Goal: Task Accomplishment & Management: Use online tool/utility

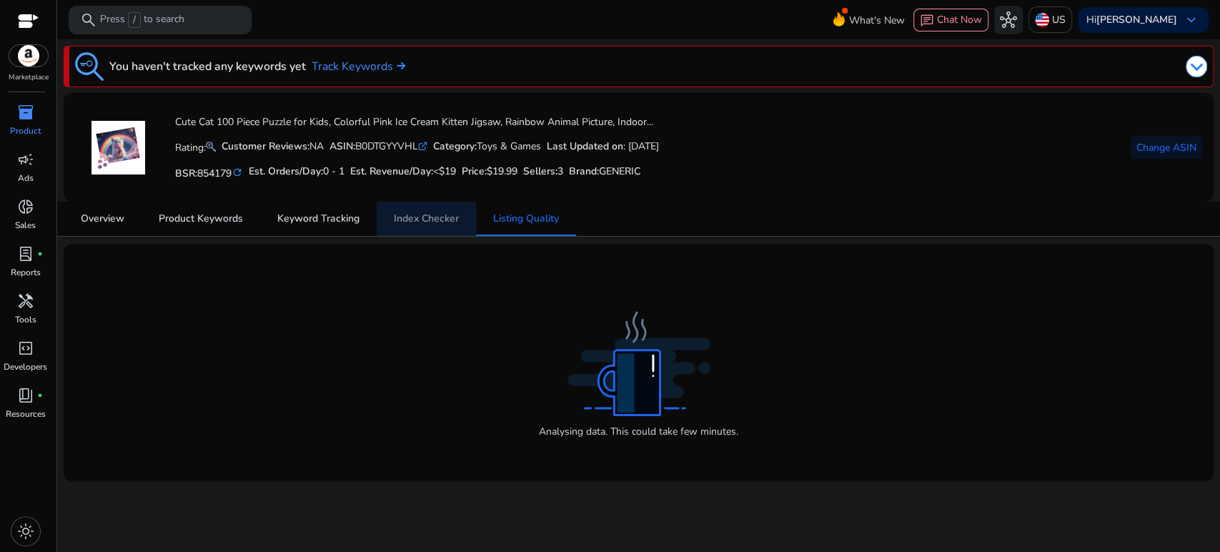
click at [391, 219] on link "Index Checker" at bounding box center [426, 219] width 99 height 34
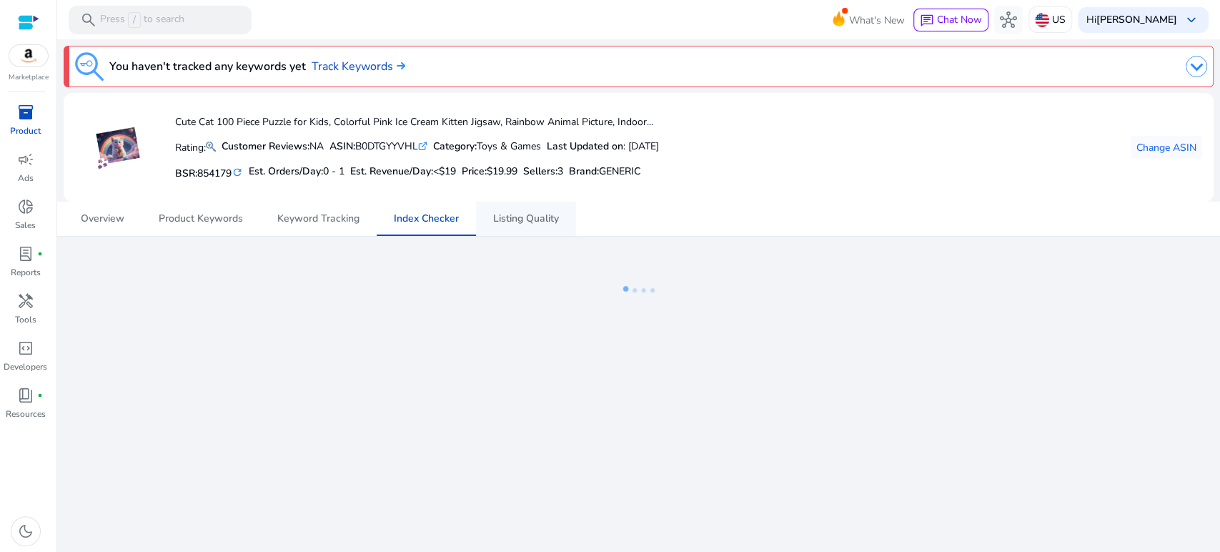
click at [497, 217] on span "Listing Quality" at bounding box center [526, 219] width 66 height 10
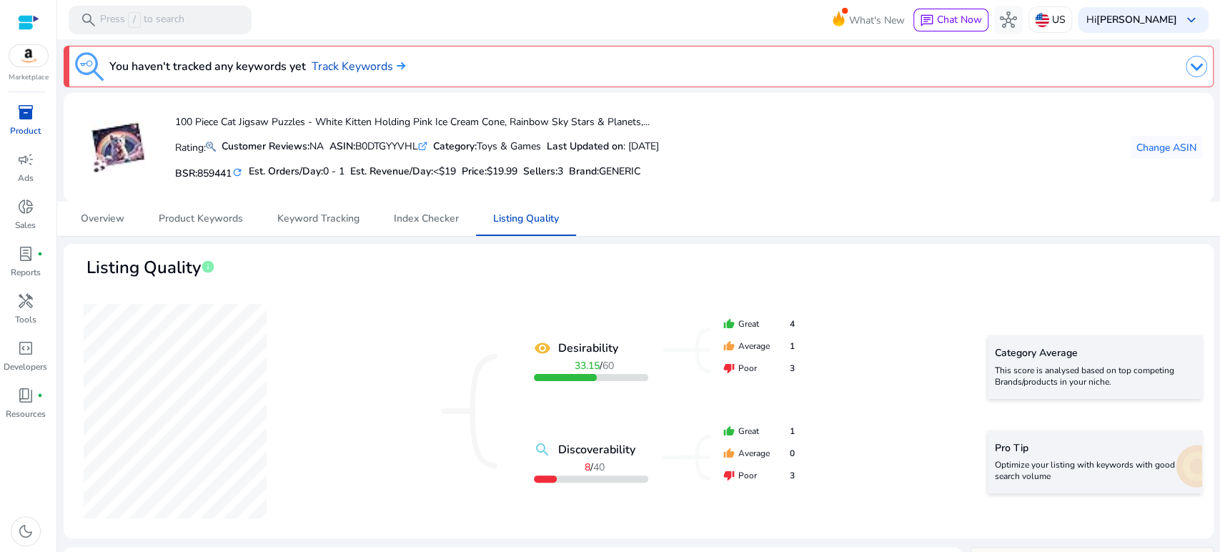
drag, startPoint x: 836, startPoint y: 165, endPoint x: 823, endPoint y: 149, distance: 20.9
click at [828, 156] on div "100 Piece Cat Jigsaw Puzzles - White Kitten Holding Pink Ice Cream Cone, Rainbo…" at bounding box center [638, 147] width 1127 height 86
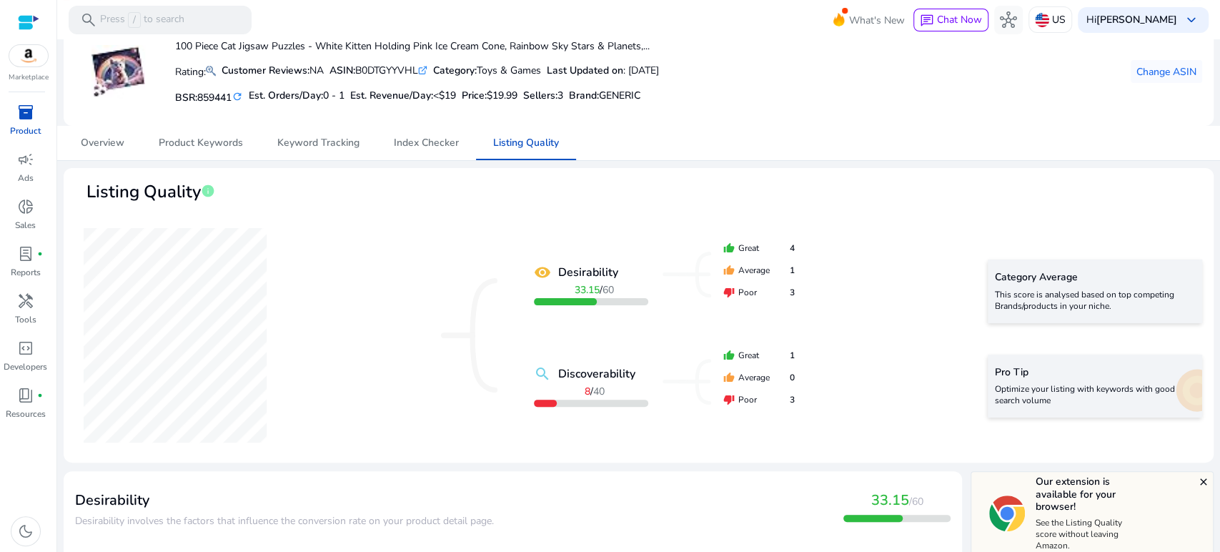
scroll to position [79, 0]
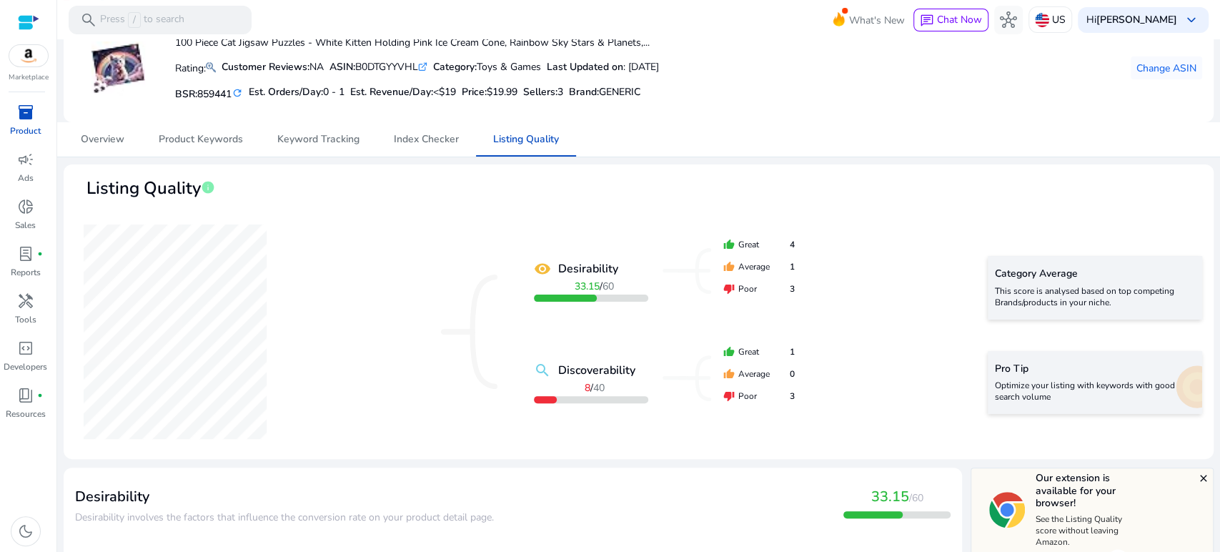
click at [863, 223] on div "remove_red_eye Desirability 33.15 / 60 search Discoverability 8 / 40 thumb_up G…" at bounding box center [638, 332] width 1127 height 232
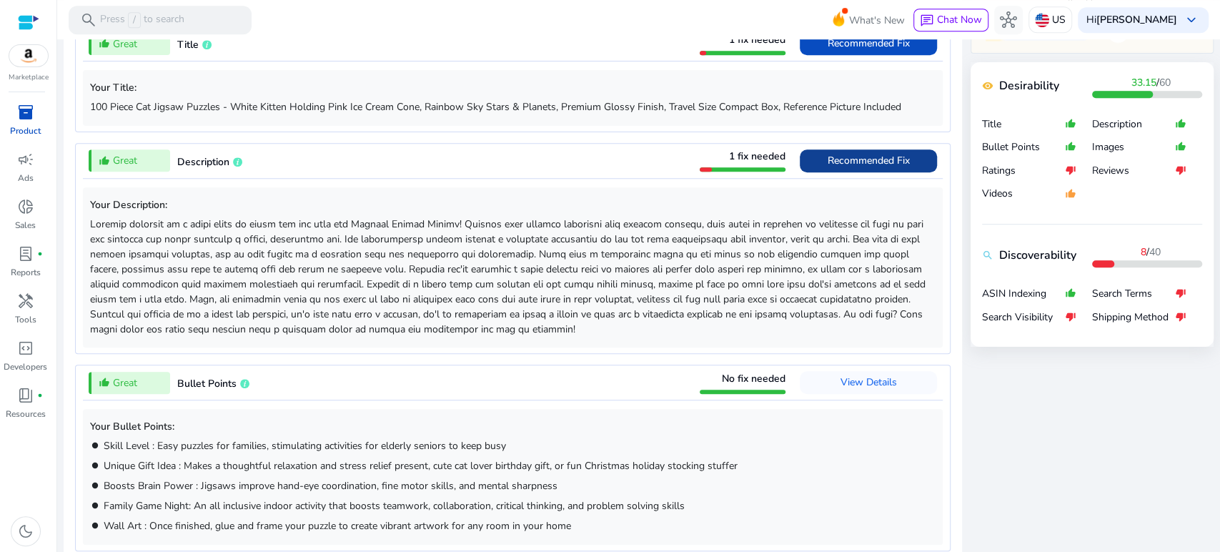
scroll to position [715, 0]
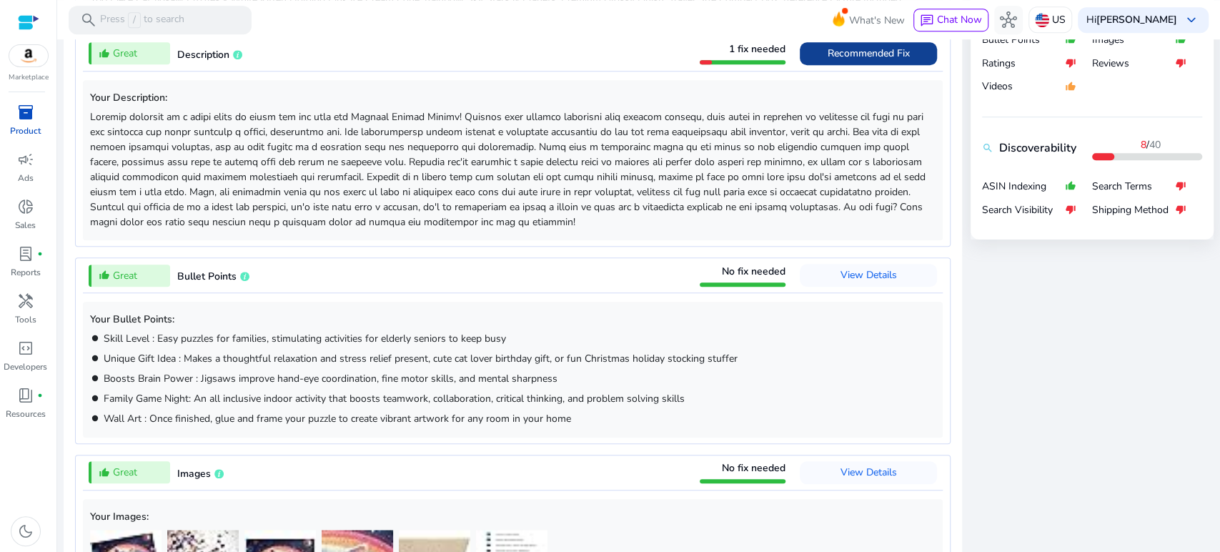
click at [834, 54] on span "Recommended Fix" at bounding box center [869, 53] width 82 height 14
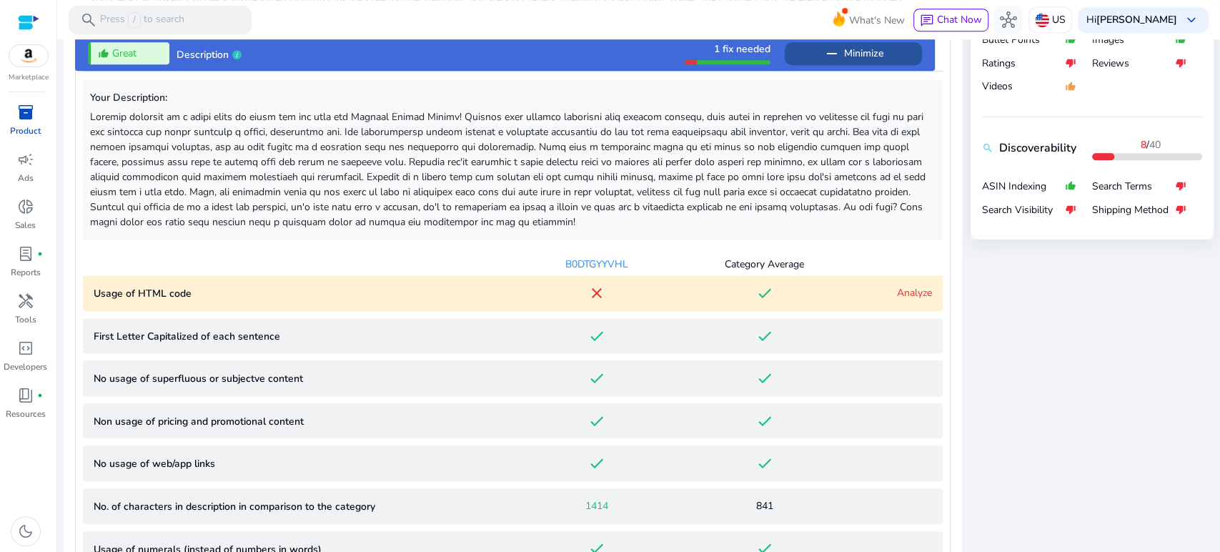
click at [834, 54] on mat-icon "remove" at bounding box center [831, 53] width 17 height 17
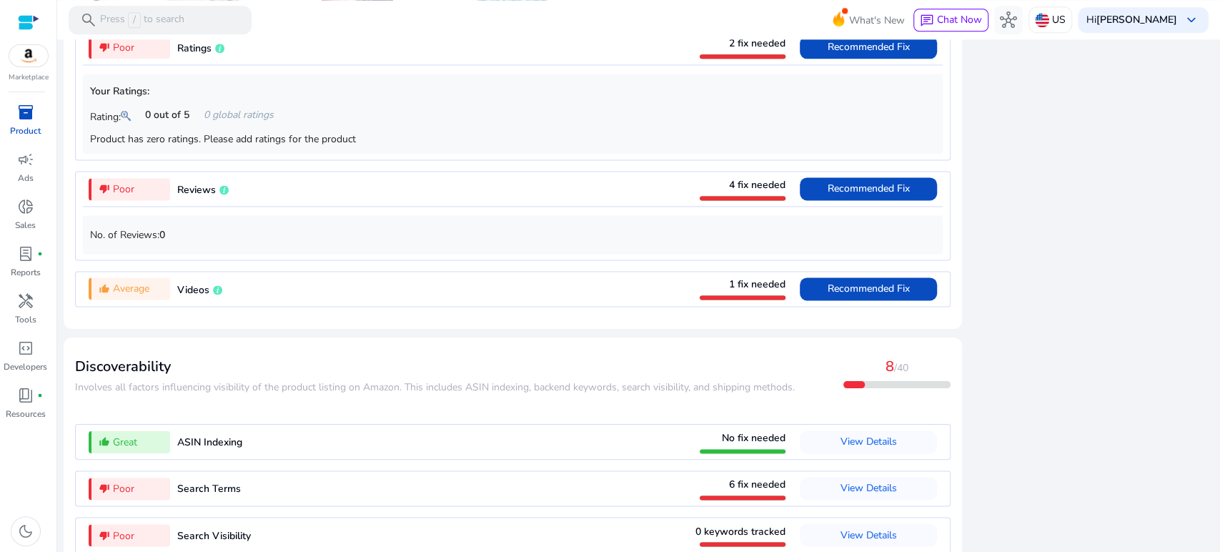
scroll to position [1226, 0]
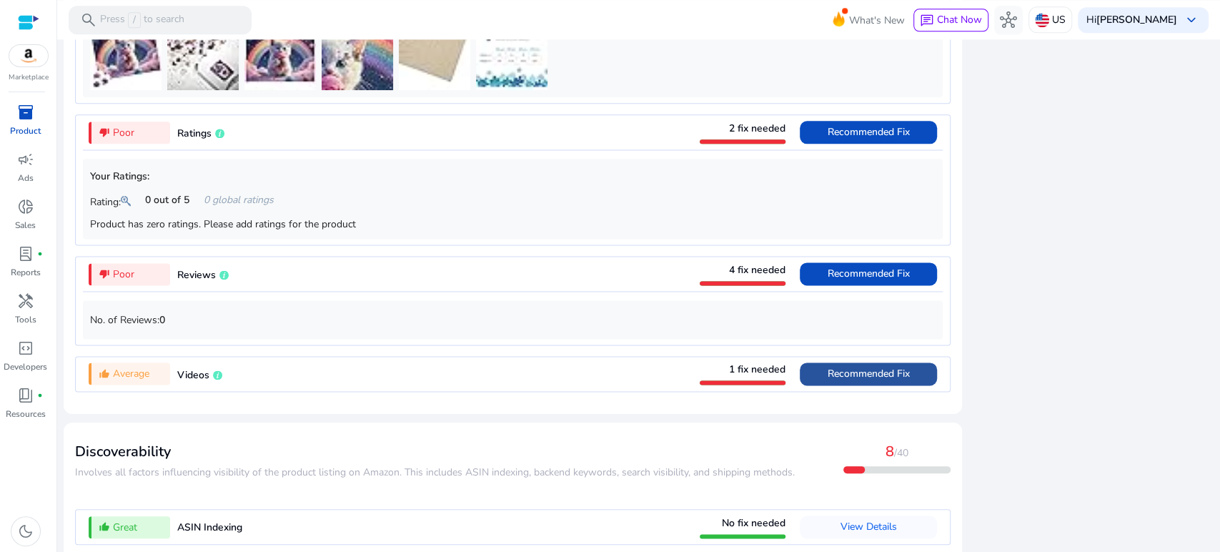
click at [858, 376] on span "Recommended Fix" at bounding box center [869, 374] width 82 height 14
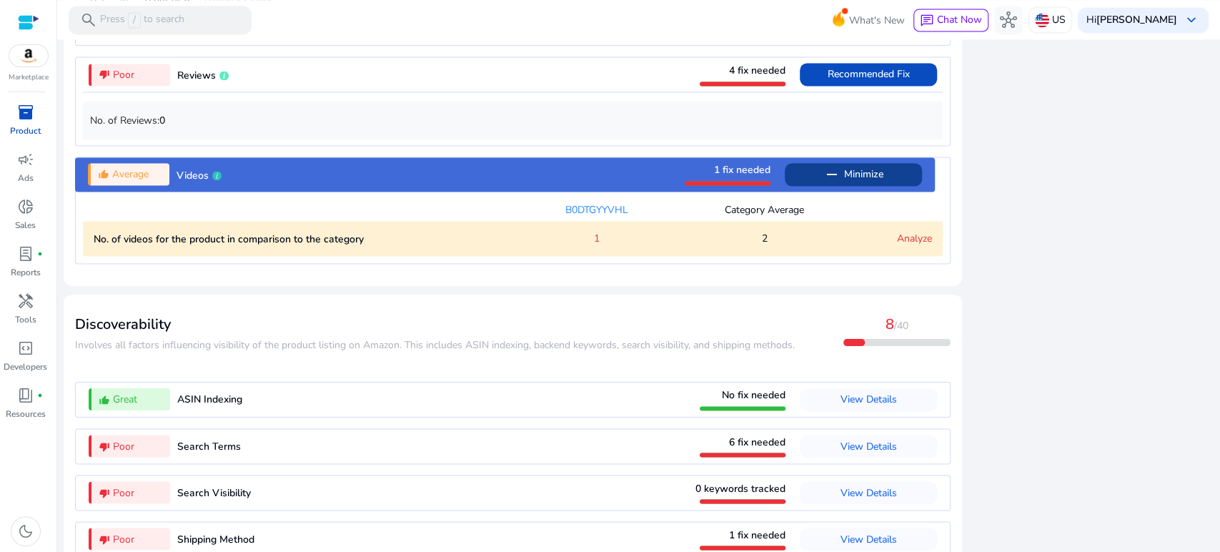
scroll to position [1462, 0]
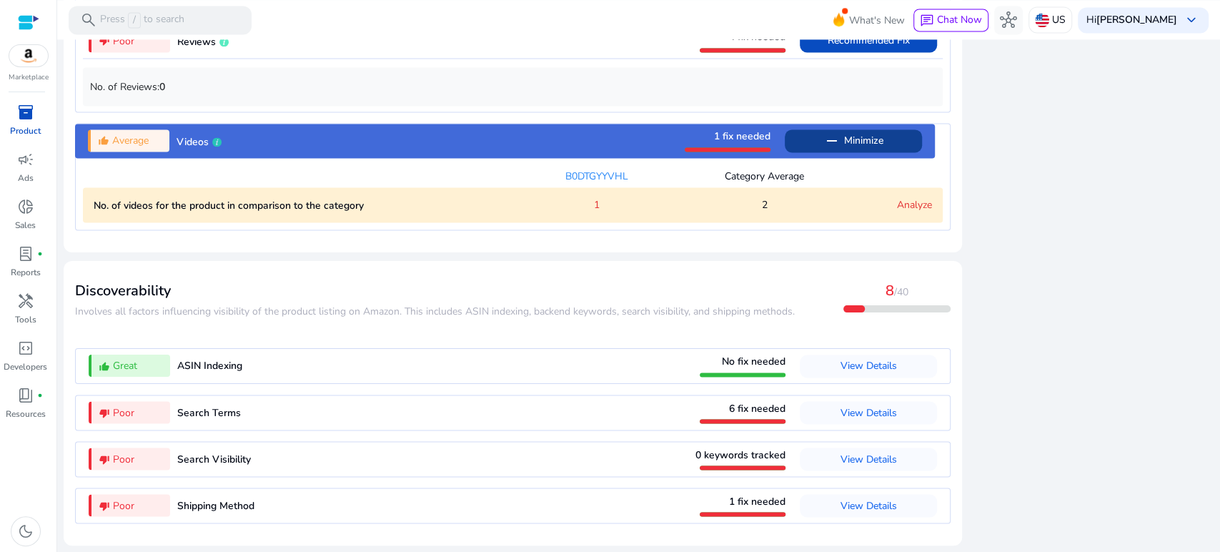
click at [868, 139] on span "Minimize" at bounding box center [863, 140] width 39 height 23
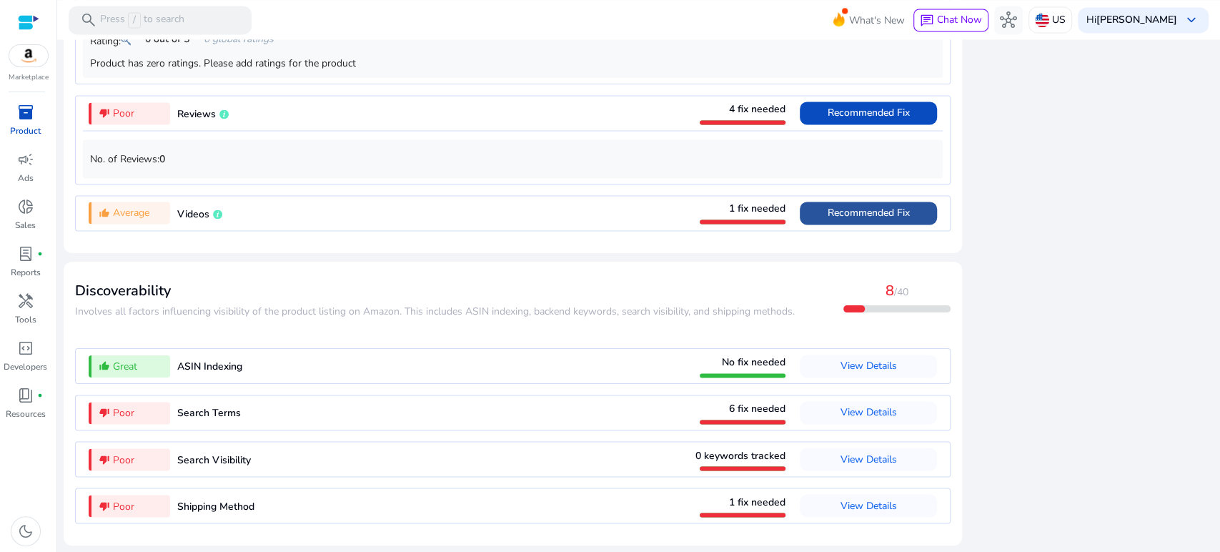
scroll to position [1389, 0]
click at [851, 416] on span "View Details" at bounding box center [869, 412] width 56 height 14
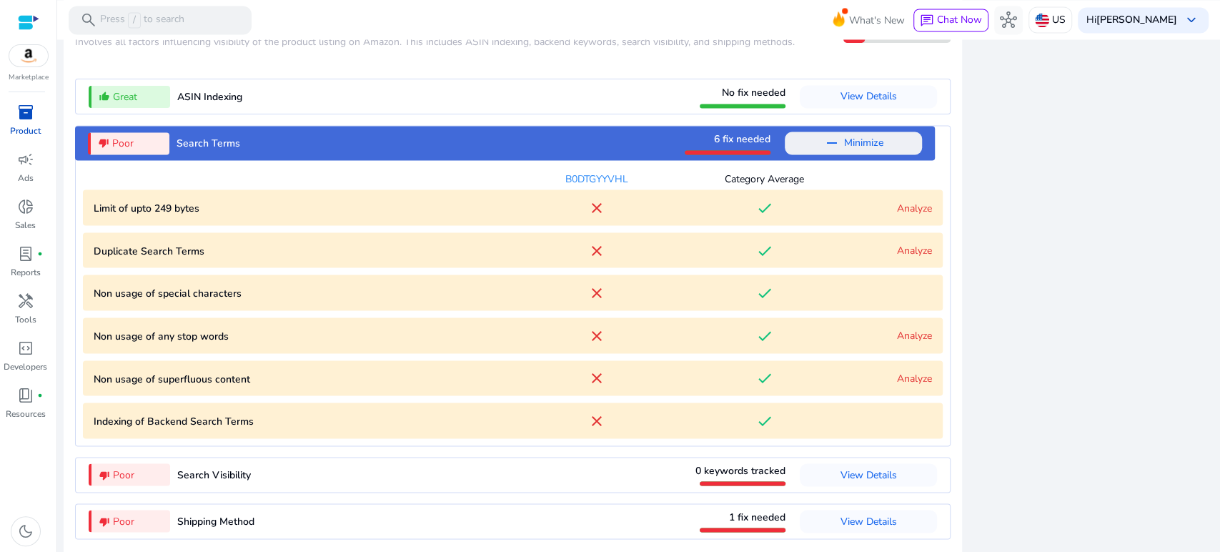
scroll to position [1675, 0]
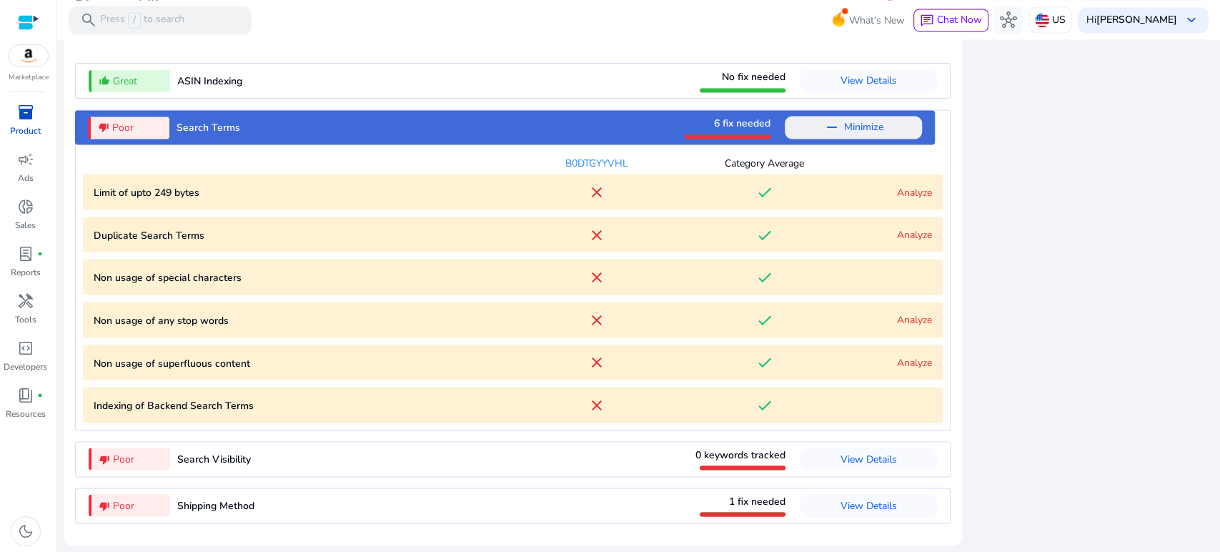
click at [908, 187] on link "Analyze" at bounding box center [914, 192] width 35 height 14
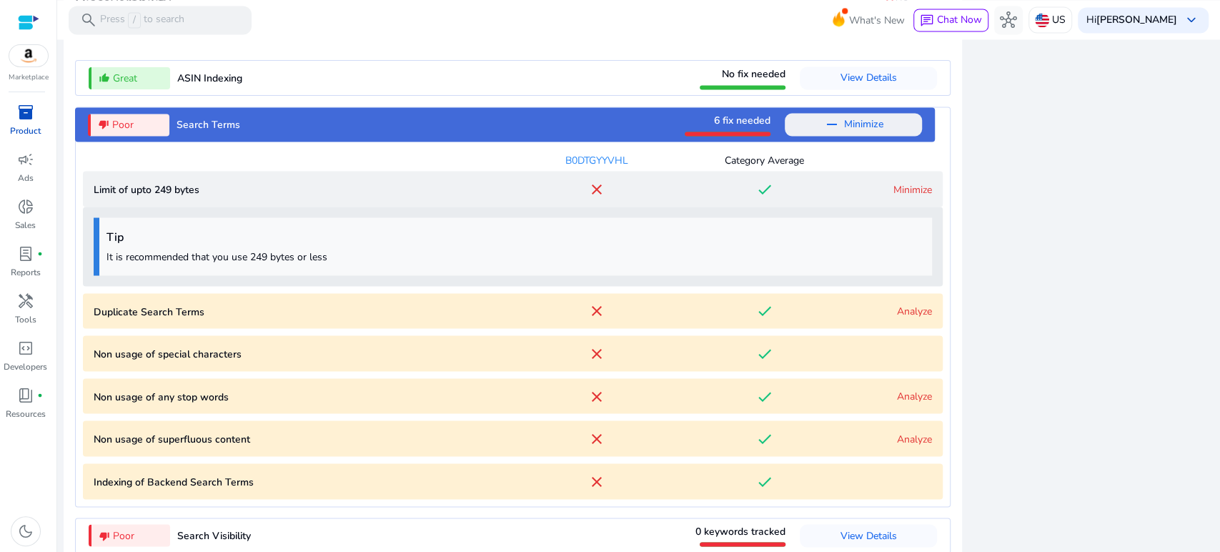
click at [908, 187] on link "Minimize" at bounding box center [912, 189] width 39 height 14
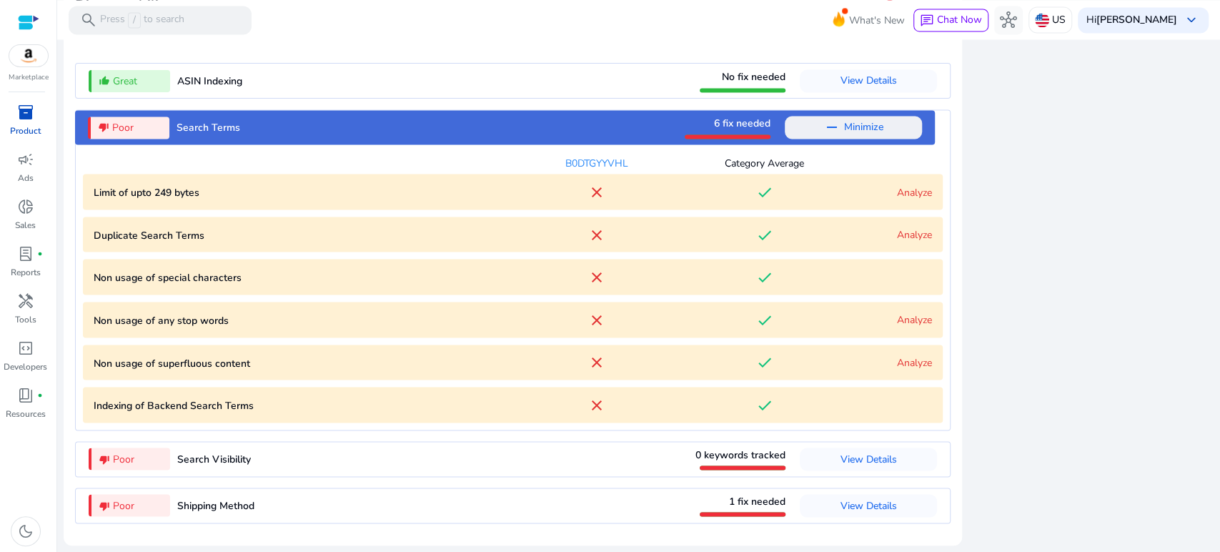
click at [917, 321] on link "Analyze" at bounding box center [914, 319] width 35 height 14
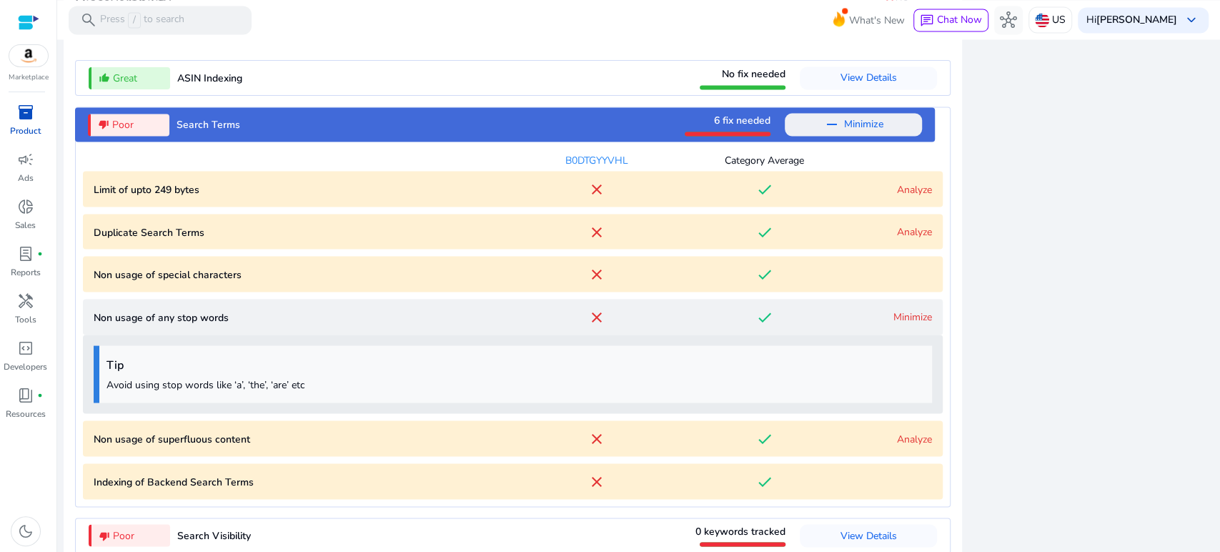
click at [917, 321] on link "Minimize" at bounding box center [912, 316] width 39 height 14
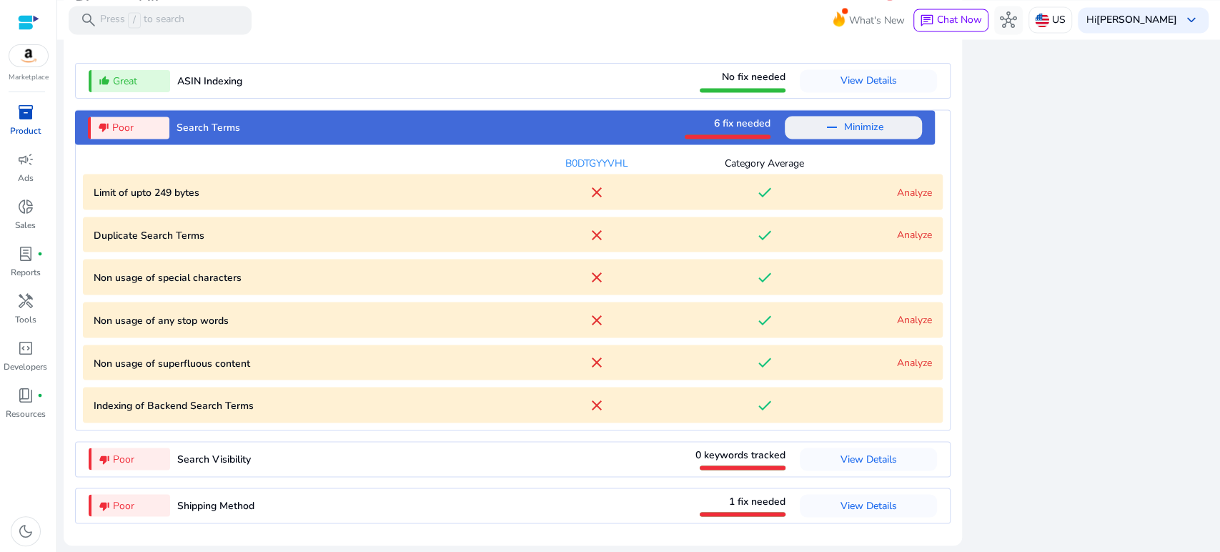
click at [915, 354] on content "Non usage of superfluous content close done Analyze" at bounding box center [513, 362] width 860 height 36
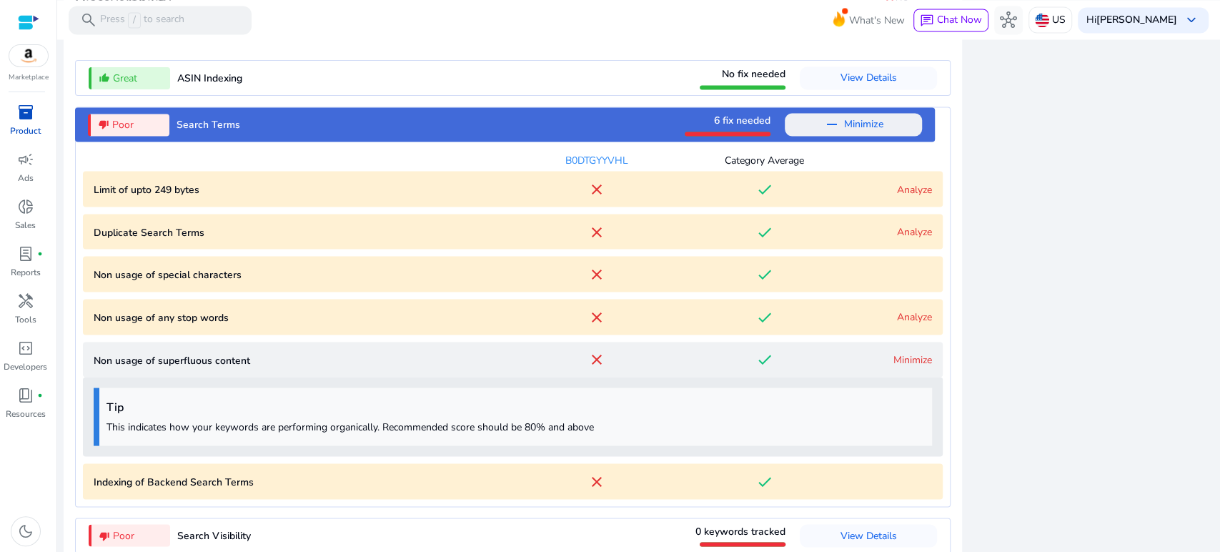
scroll to position [1754, 0]
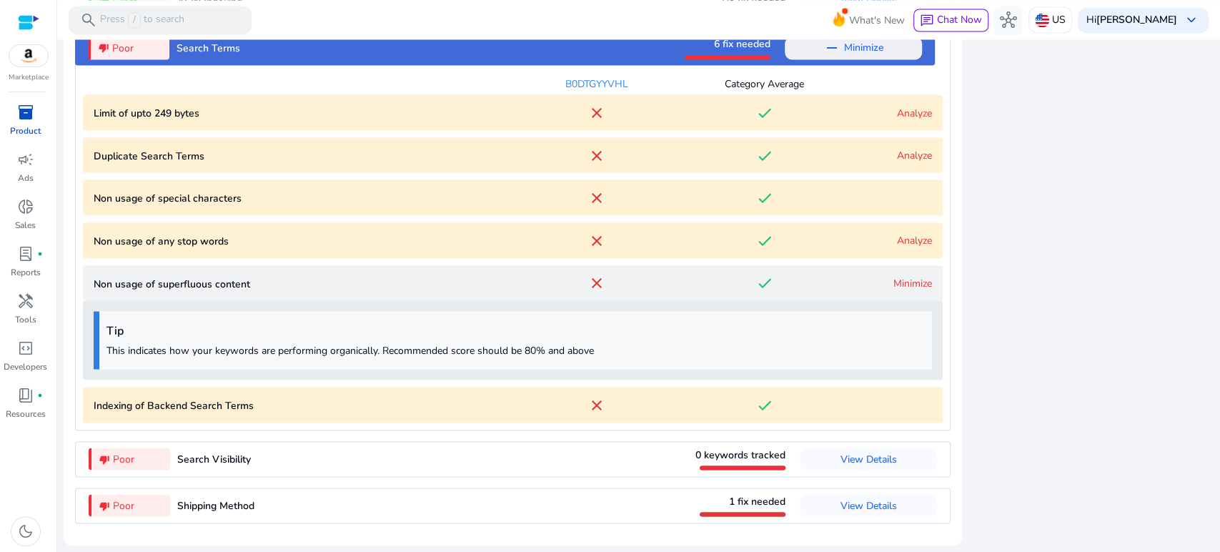
click at [922, 277] on link "Minimize" at bounding box center [912, 283] width 39 height 14
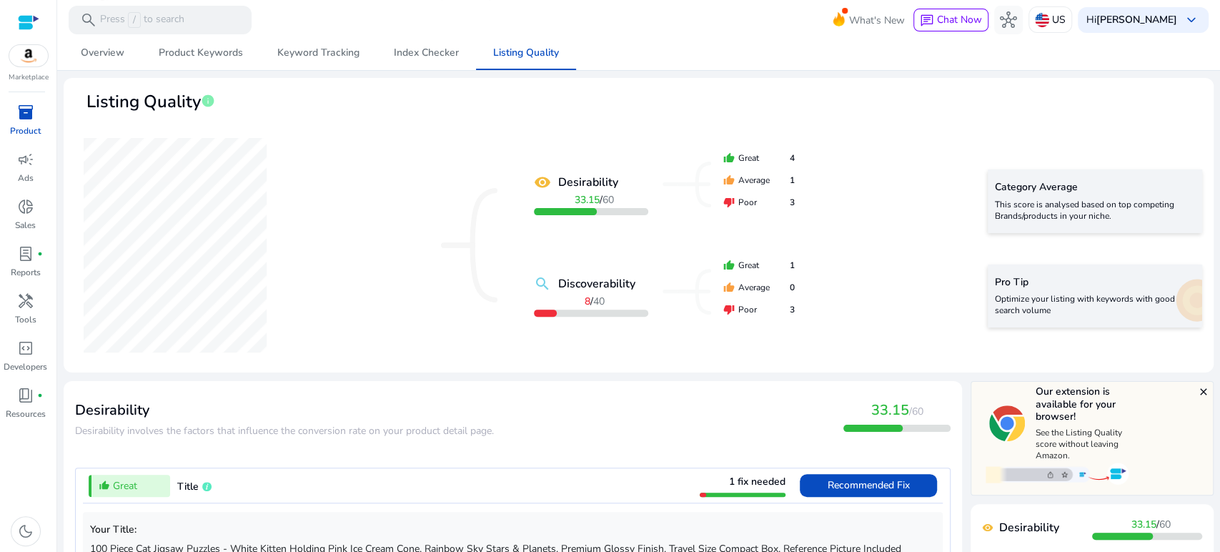
scroll to position [0, 0]
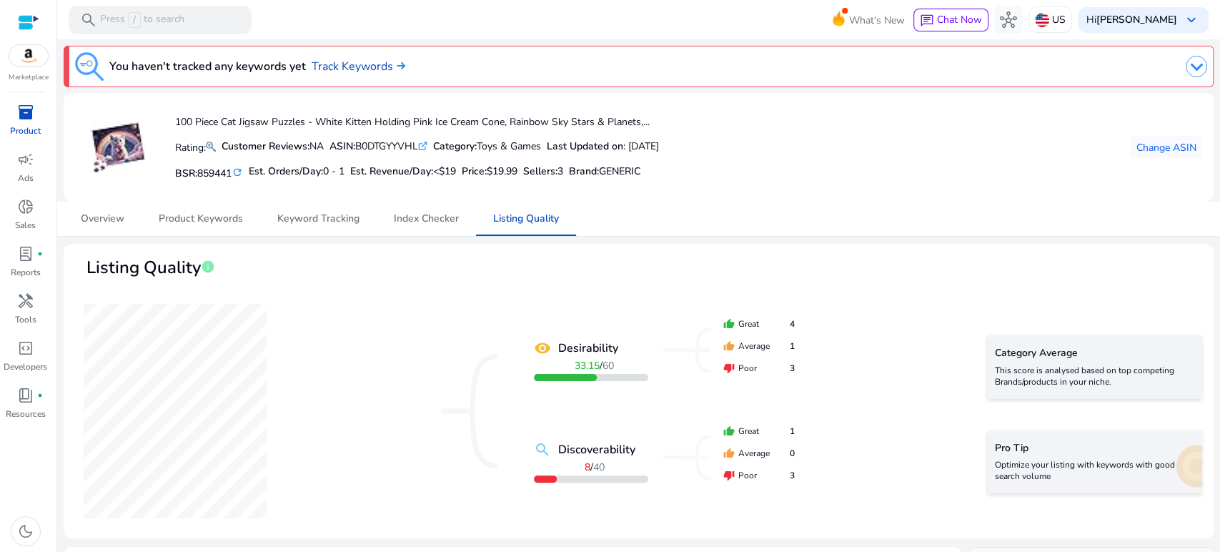
click at [29, 116] on span "inventory_2" at bounding box center [25, 112] width 17 height 17
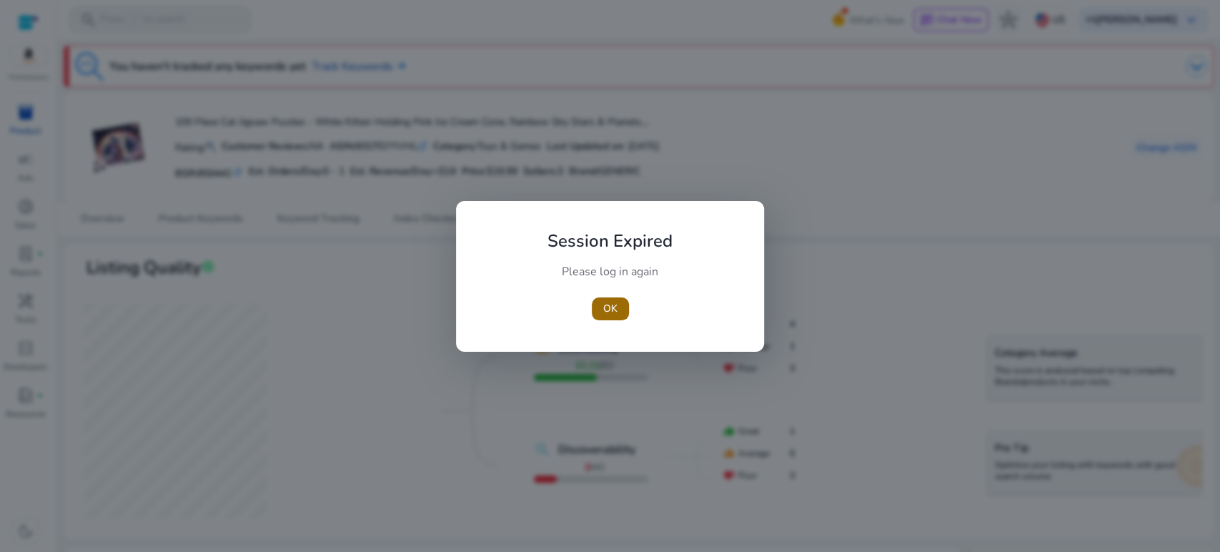
click at [615, 305] on span "OK" at bounding box center [610, 308] width 14 height 15
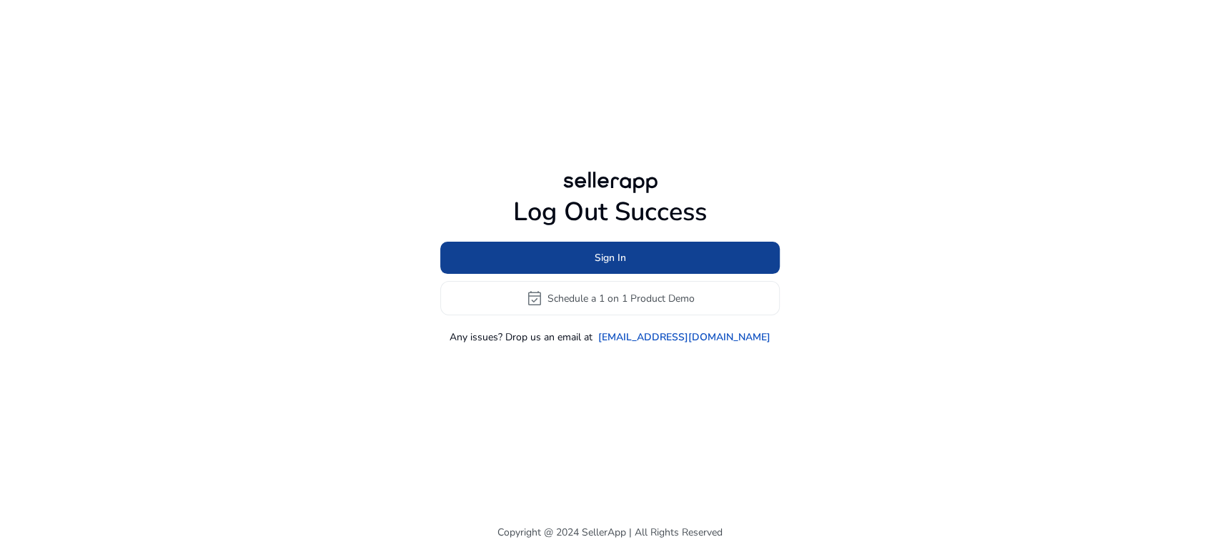
click at [620, 253] on span "Sign In" at bounding box center [610, 257] width 31 height 15
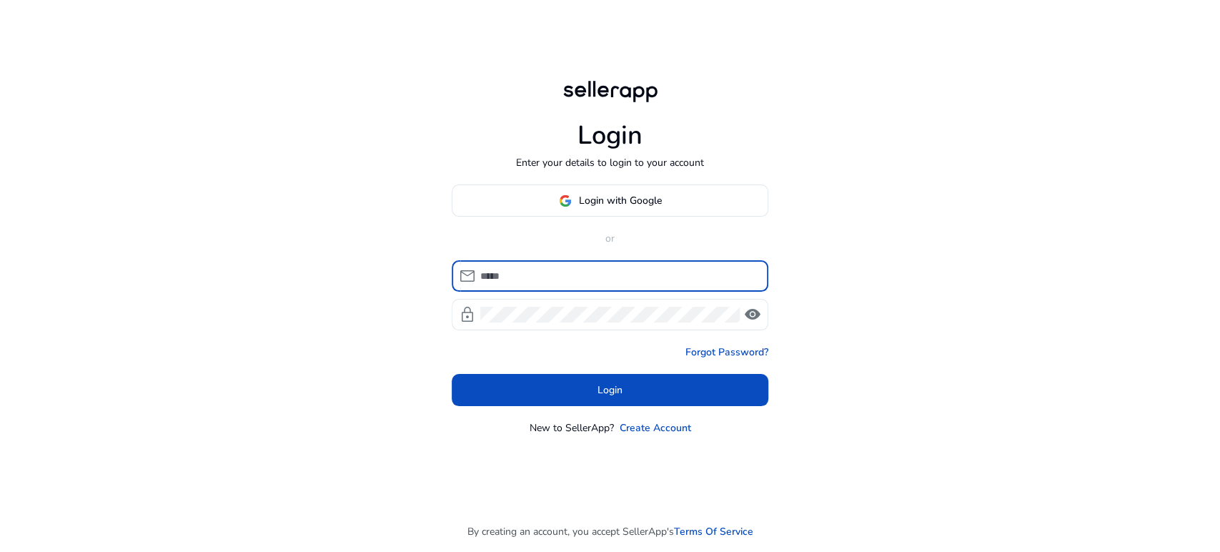
type input "**********"
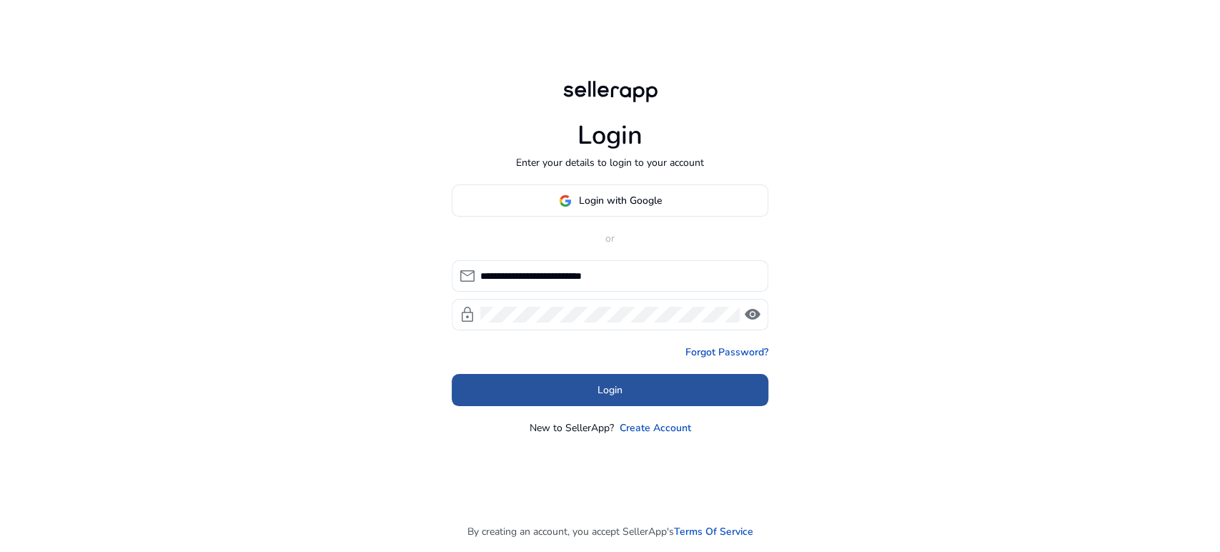
click at [618, 393] on span "Login" at bounding box center [610, 389] width 25 height 15
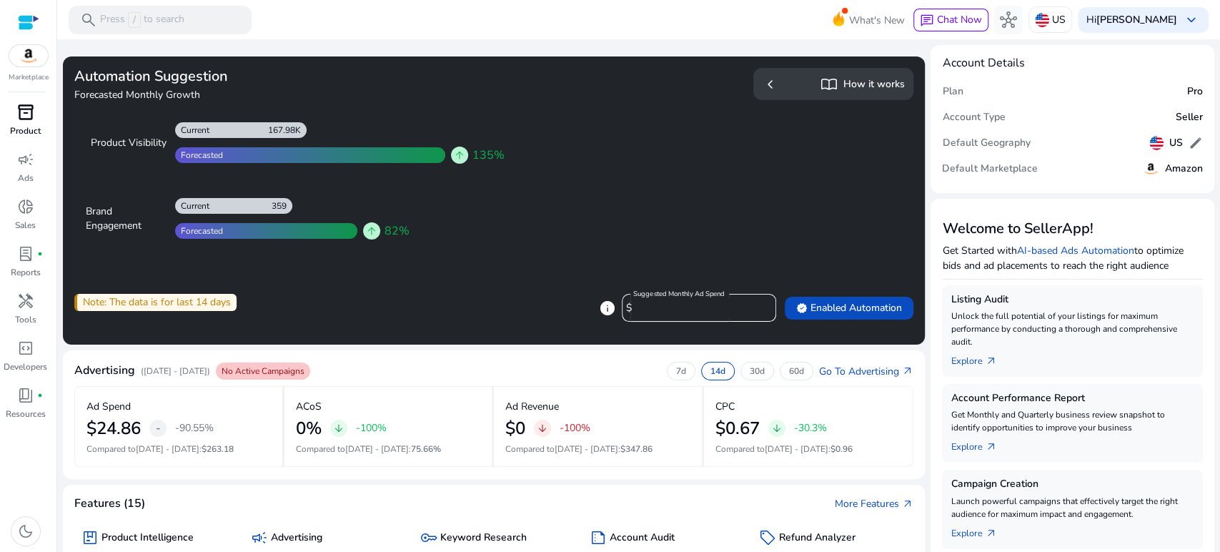
click at [36, 123] on div "inventory_2" at bounding box center [26, 112] width 40 height 23
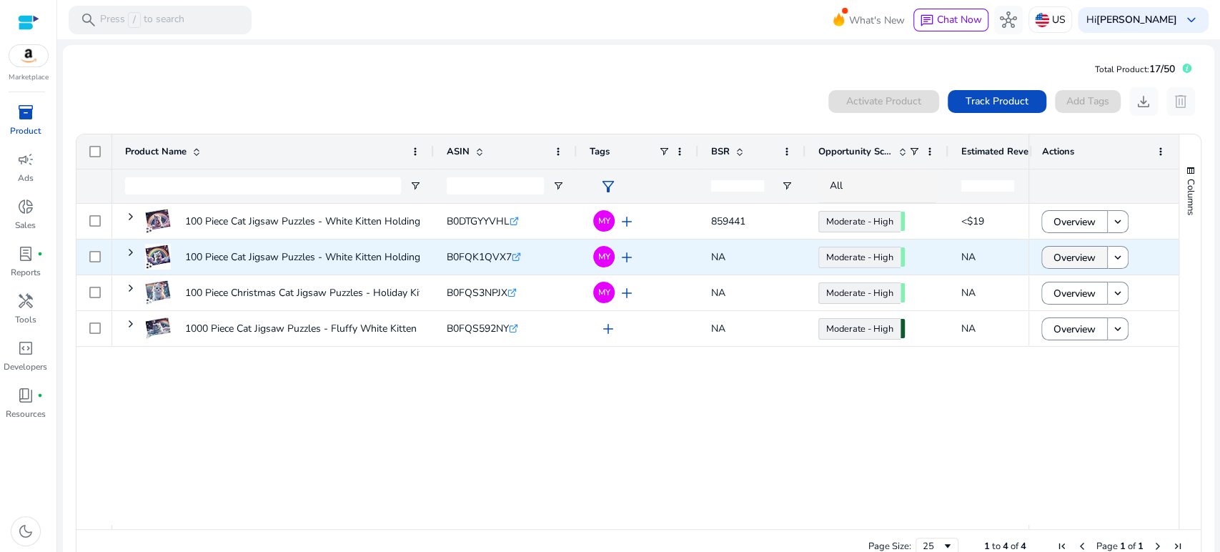
click at [1074, 258] on span "Overview" at bounding box center [1075, 257] width 42 height 29
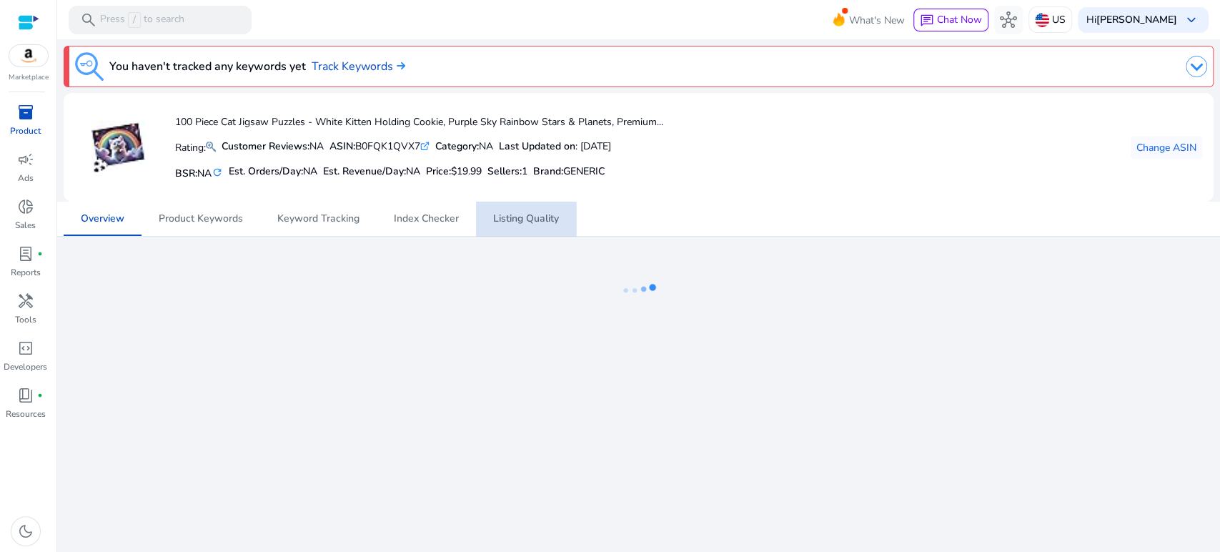
click at [522, 224] on span "Listing Quality" at bounding box center [526, 219] width 66 height 10
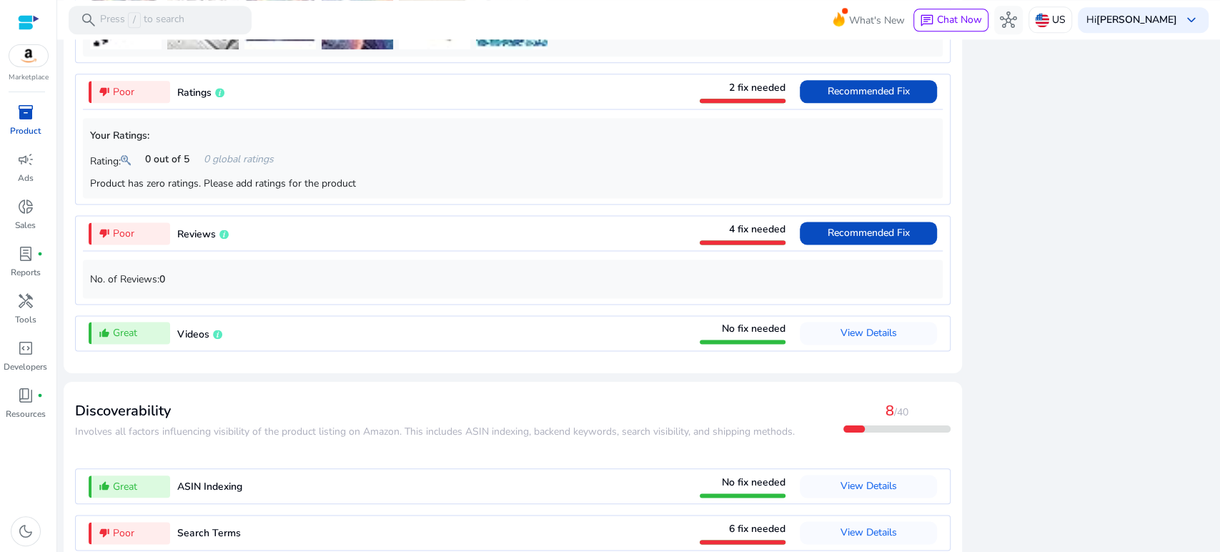
scroll to position [1389, 0]
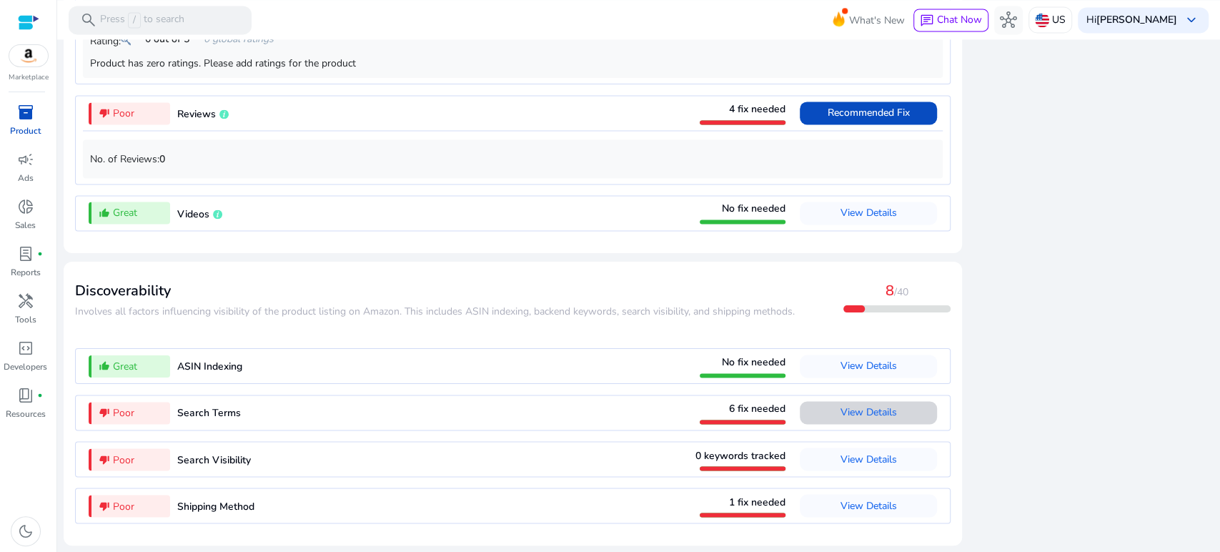
click at [862, 422] on span "View Details" at bounding box center [869, 412] width 56 height 23
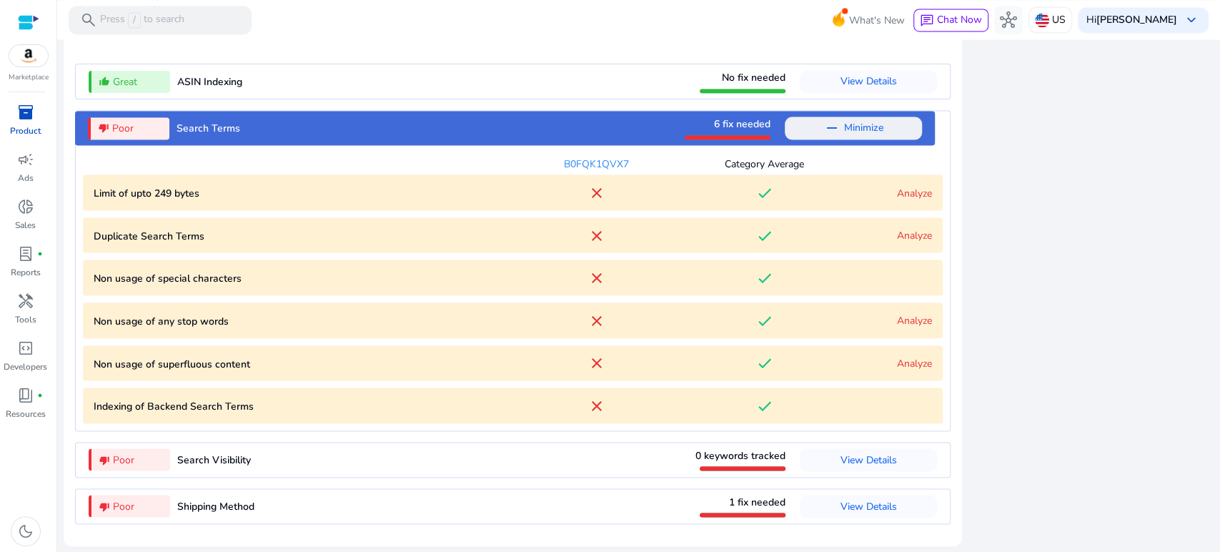
scroll to position [1675, 0]
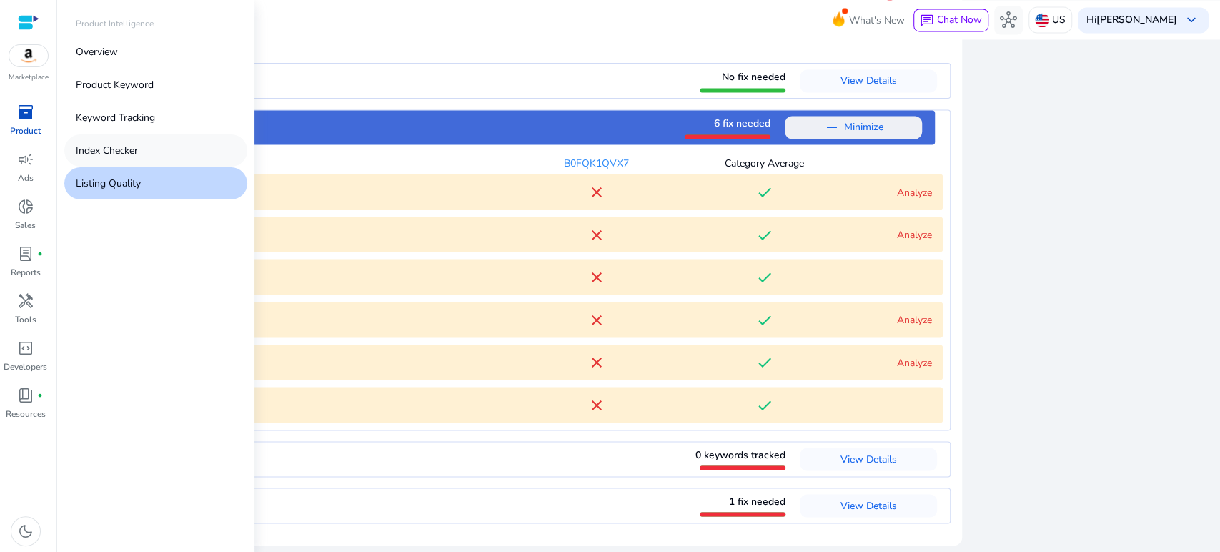
click at [96, 160] on link "Index Checker" at bounding box center [155, 150] width 183 height 32
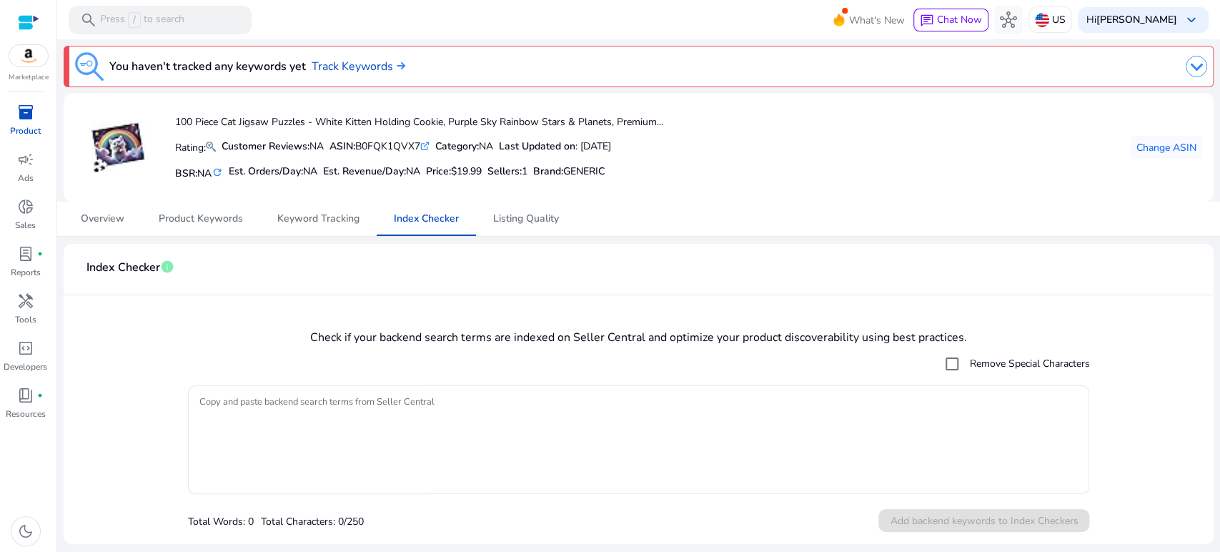
click at [734, 228] on div "Overview Product Keywords Keyword Tracking Index Checker Listing Quality" at bounding box center [639, 219] width 1150 height 34
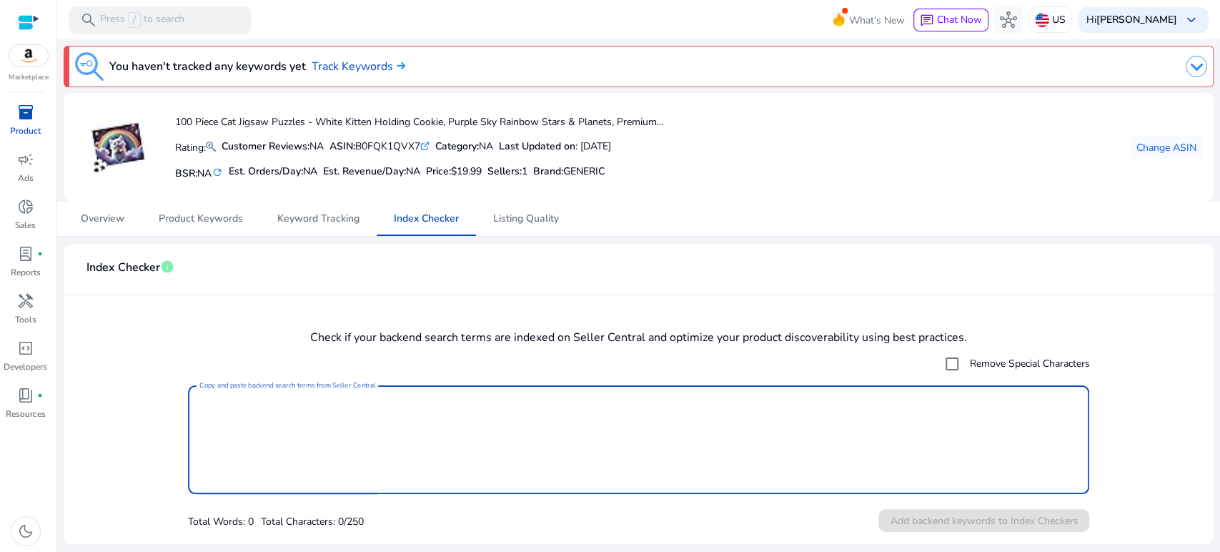
click at [414, 412] on textarea "Copy and paste backend search terms from Seller Central" at bounding box center [638, 439] width 879 height 94
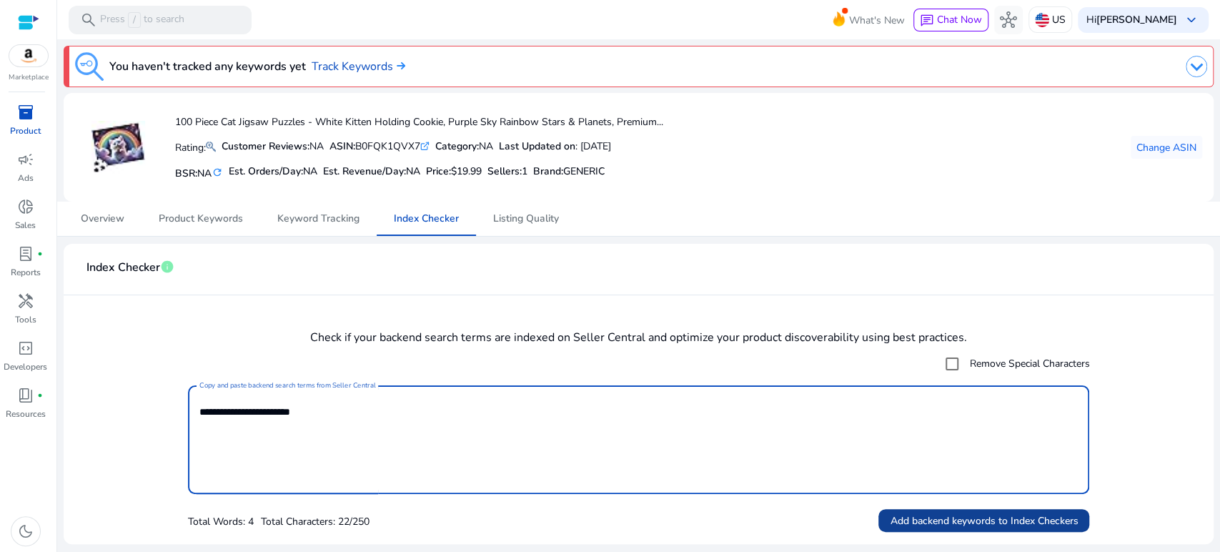
type textarea "**********"
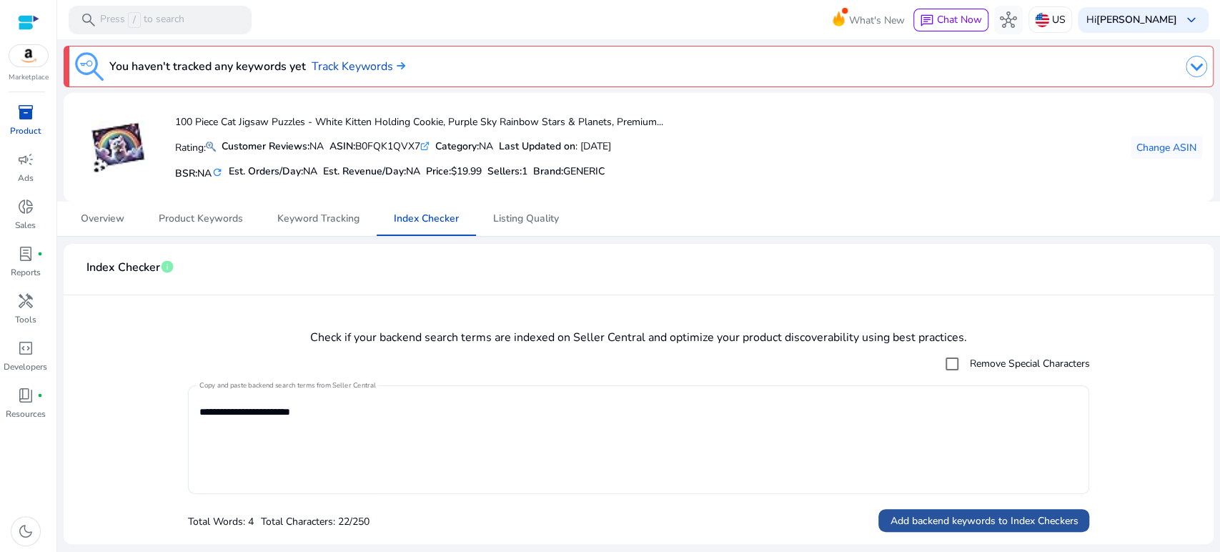
click at [968, 522] on span "Add backend keywords to Index Checkers" at bounding box center [984, 520] width 188 height 15
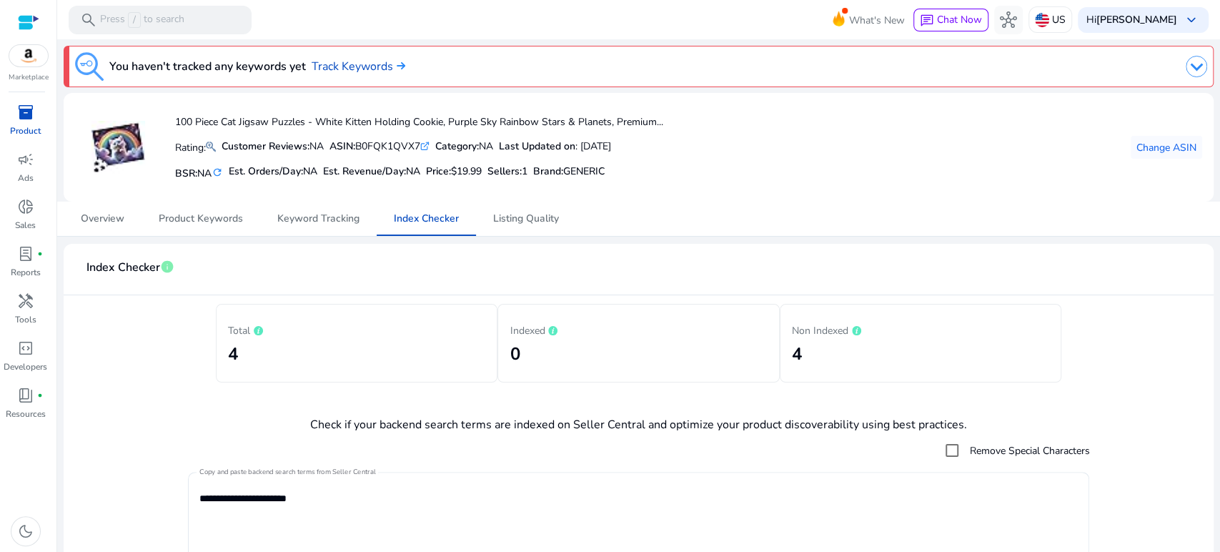
click at [798, 154] on div "100 Piece Cat Jigsaw Puzzles - White Kitten Holding Cookie, Purple Sky Rainbow …" at bounding box center [638, 147] width 1127 height 86
